Goal: Transaction & Acquisition: Purchase product/service

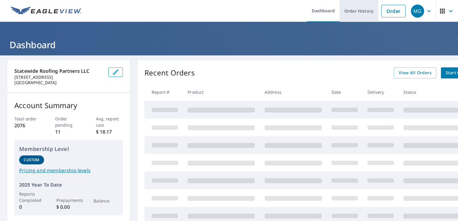
click at [349, 11] on link "Order History" at bounding box center [359, 11] width 39 height 22
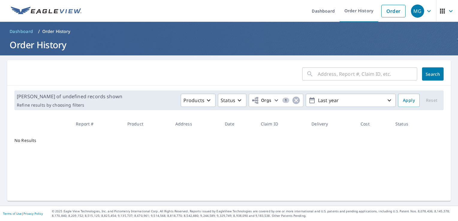
click at [355, 79] on input "text" at bounding box center [368, 74] width 100 height 17
paste input "[STREET_ADDRESS]"
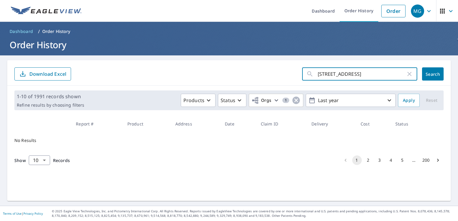
drag, startPoint x: 355, startPoint y: 75, endPoint x: 343, endPoint y: 75, distance: 11.7
click at [343, 75] on input "[STREET_ADDRESS]" at bounding box center [362, 74] width 88 height 17
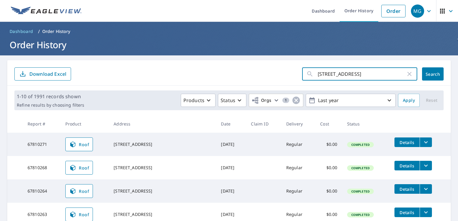
type input "20590 NE 6th"
click button "Search" at bounding box center [433, 73] width 22 height 13
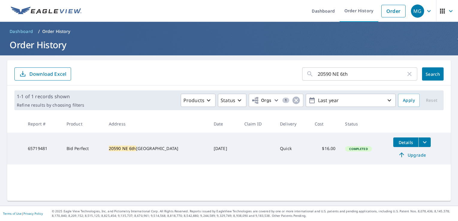
click at [405, 157] on span "Upgrade" at bounding box center [412, 154] width 30 height 7
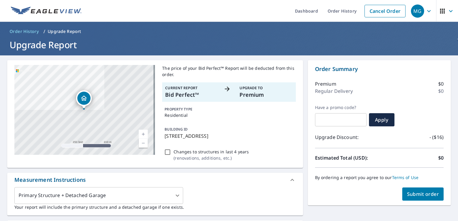
click at [426, 190] on button "Submit order" at bounding box center [423, 194] width 42 height 13
